Goal: Download file/media

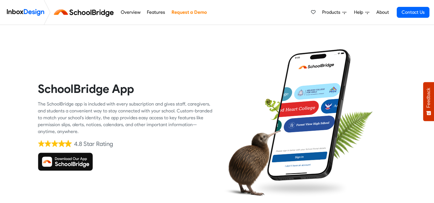
click at [68, 160] on img at bounding box center [65, 162] width 55 height 18
click at [66, 166] on img at bounding box center [65, 162] width 55 height 18
